Goal: Information Seeking & Learning: Learn about a topic

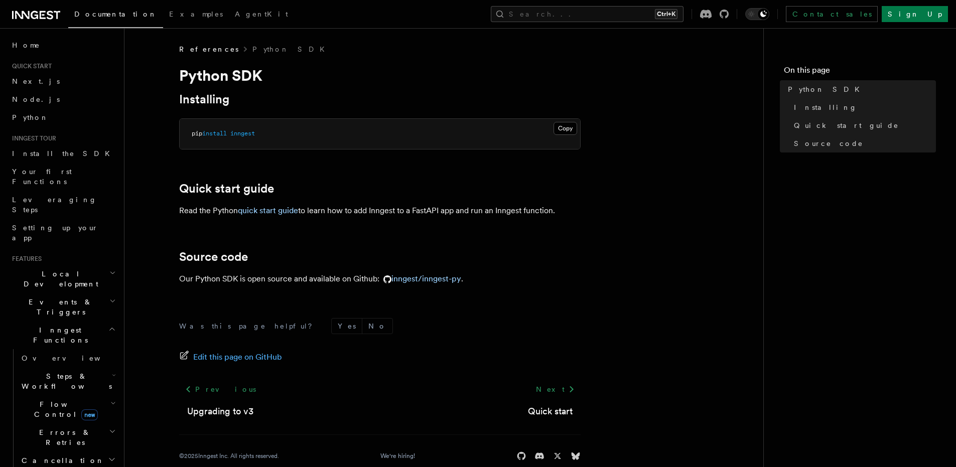
scroll to position [18, 0]
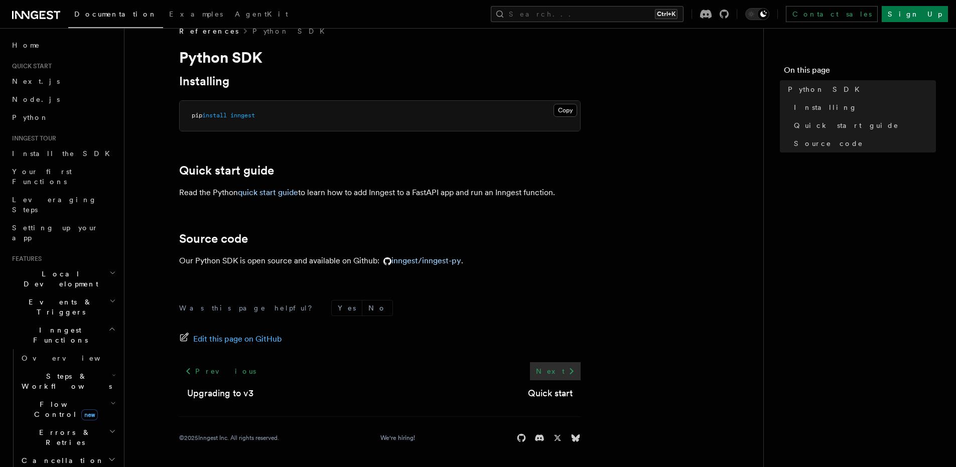
click at [558, 372] on link "Next" at bounding box center [555, 371] width 51 height 18
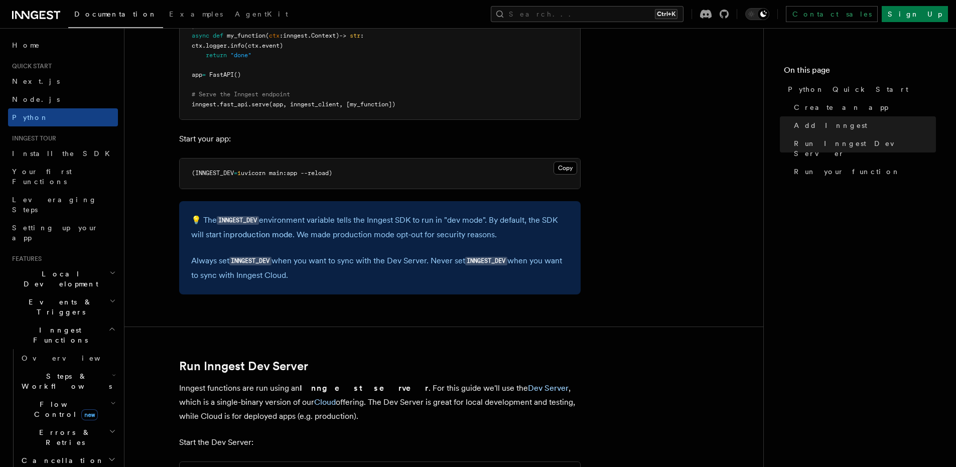
scroll to position [938, 0]
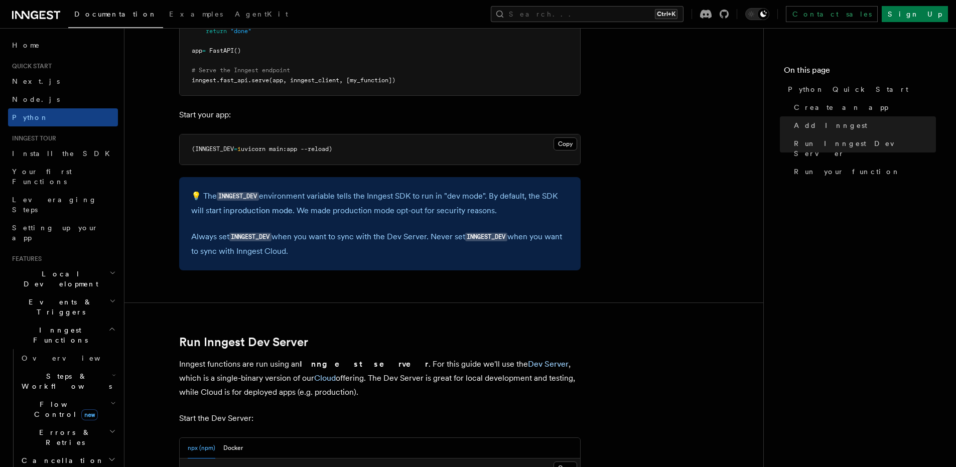
click at [420, 316] on article "Quick start Python Quick Start This guide will teach you how to add Inngest to …" at bounding box center [443, 352] width 607 height 2493
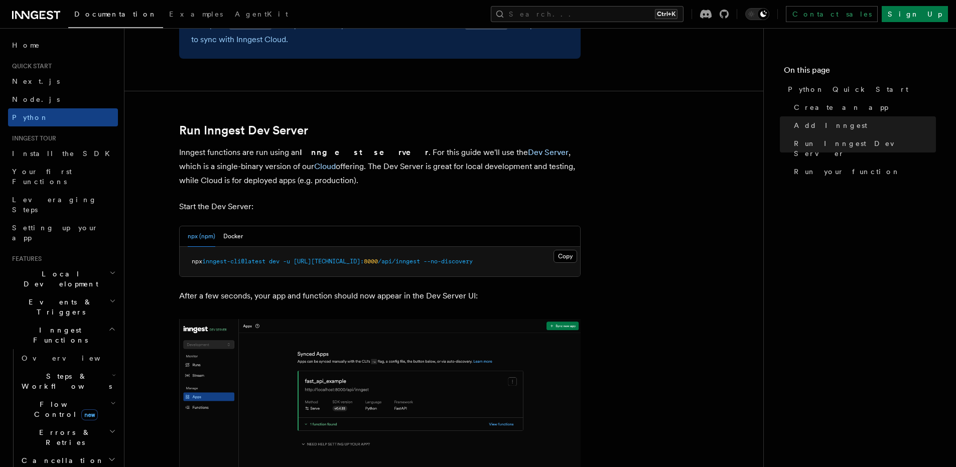
scroll to position [1156, 0]
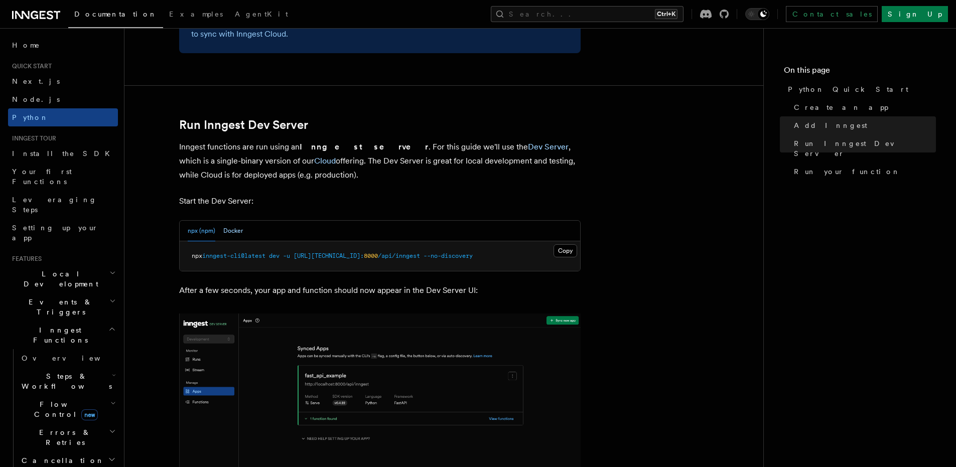
click at [236, 229] on button "Docker" at bounding box center [233, 231] width 20 height 21
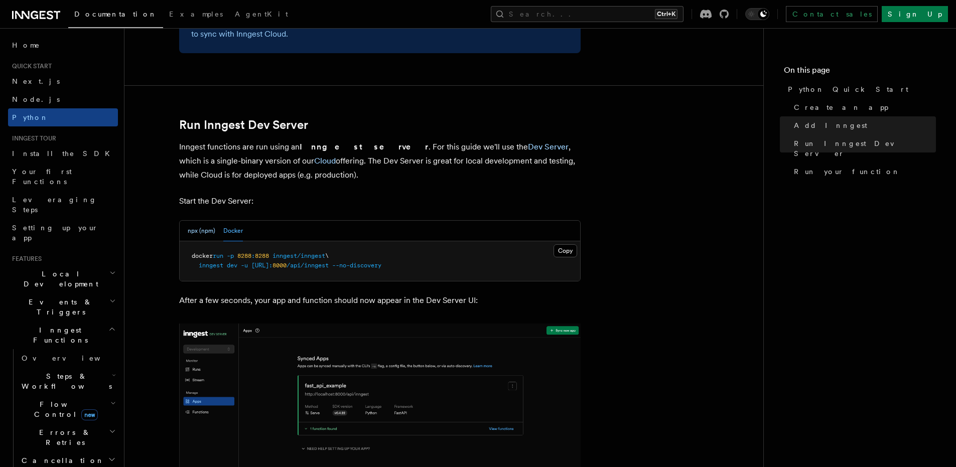
click at [203, 228] on button "npx (npm)" at bounding box center [202, 231] width 28 height 21
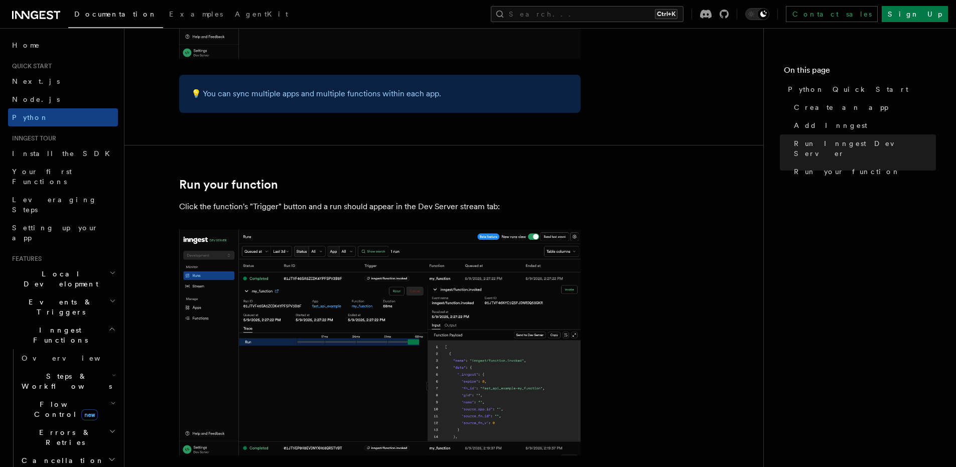
scroll to position [2070, 0]
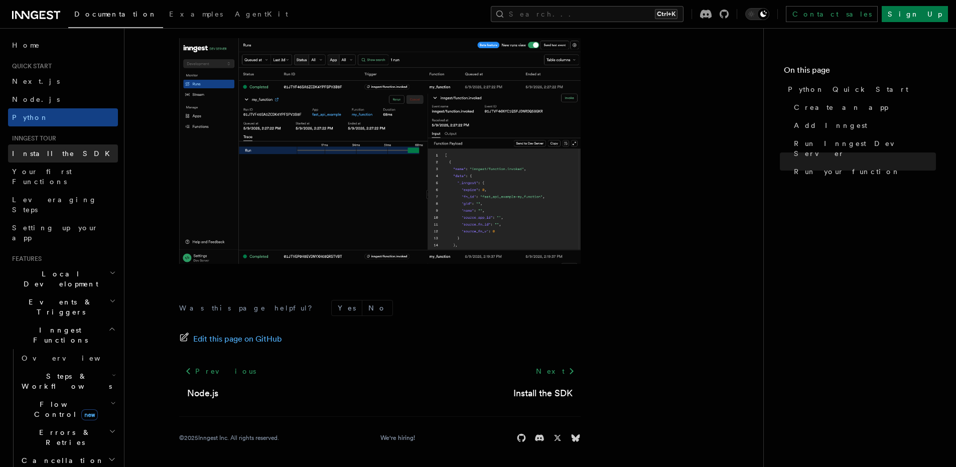
click at [62, 145] on link "Install the SDK" at bounding box center [63, 154] width 110 height 18
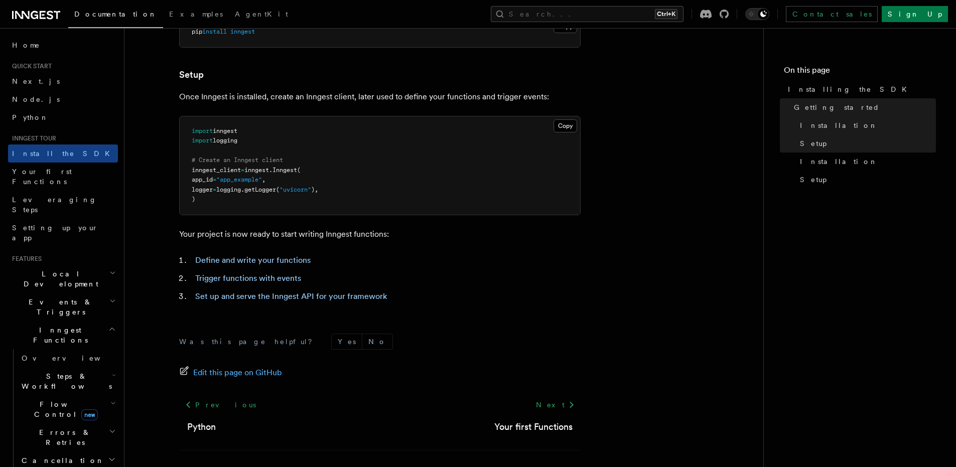
scroll to position [349, 0]
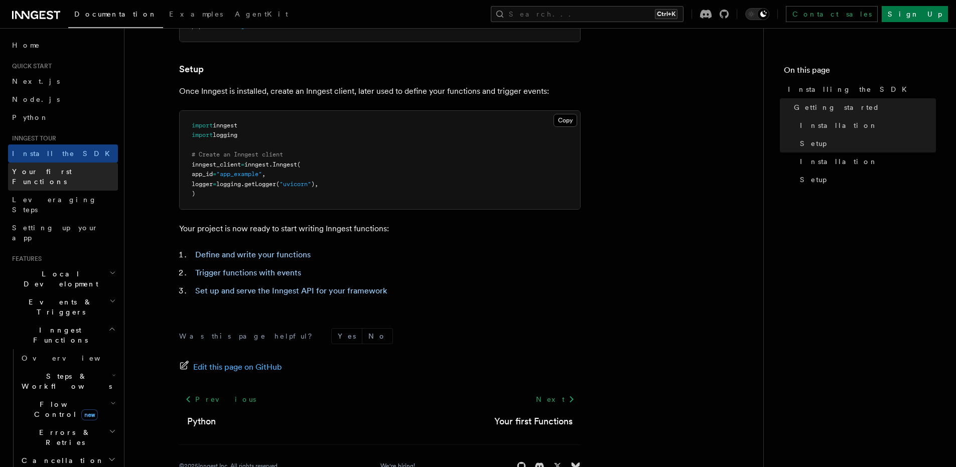
click at [63, 168] on span "Your first Functions" at bounding box center [42, 177] width 60 height 18
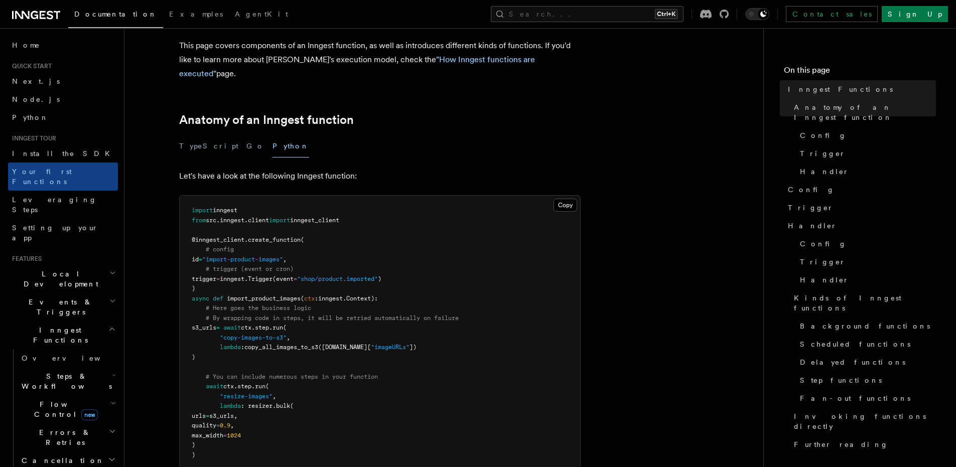
scroll to position [110, 0]
